Goal: Unclear

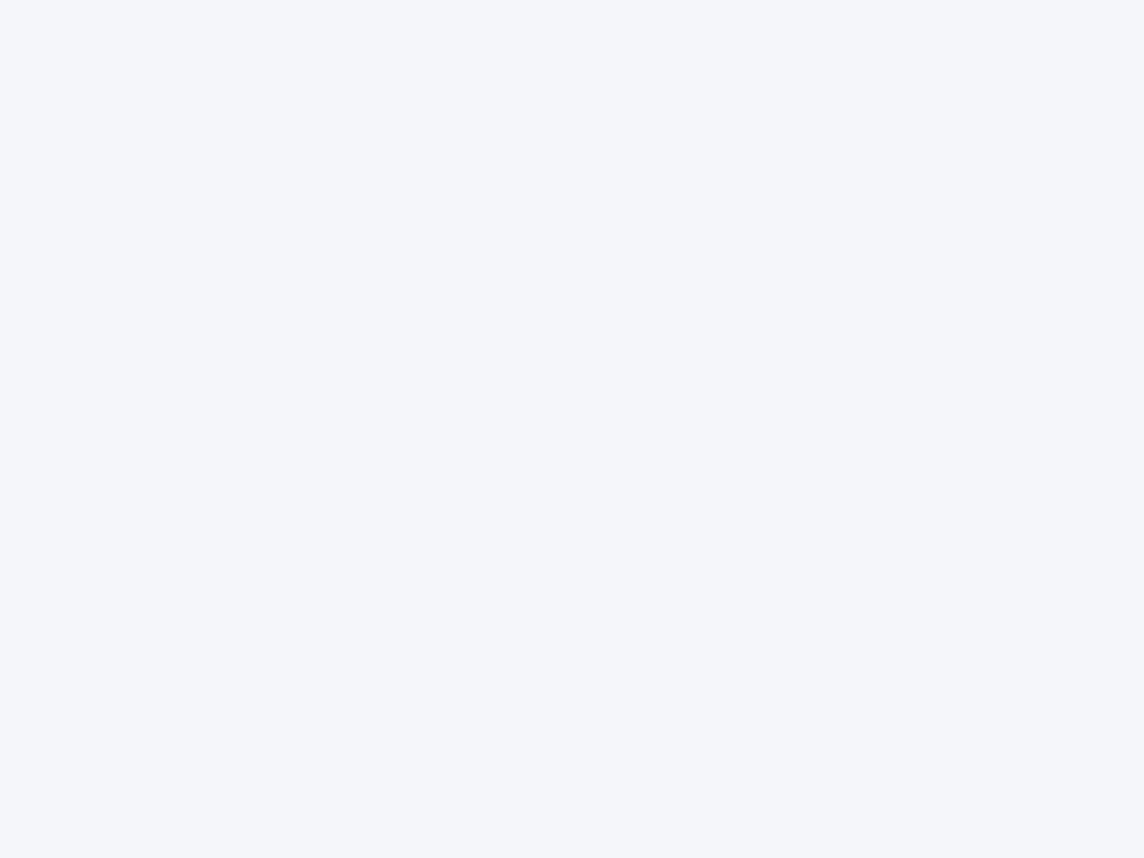
click at [572, 429] on div at bounding box center [572, 429] width 1144 height 858
